Goal: Transaction & Acquisition: Purchase product/service

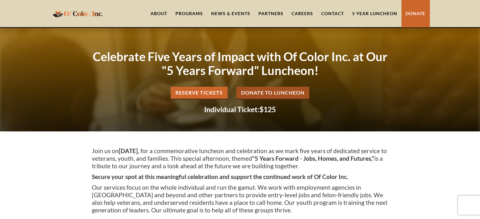
click at [286, 93] on link "Donate to Luncheon" at bounding box center [272, 93] width 73 height 13
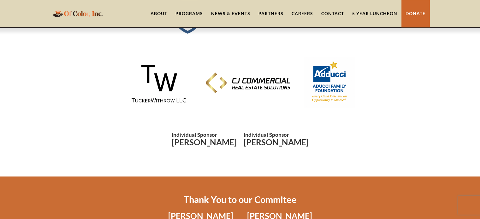
scroll to position [116, 0]
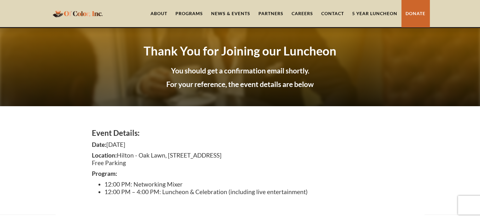
scroll to position [5, 0]
